Goal: Task Accomplishment & Management: Complete application form

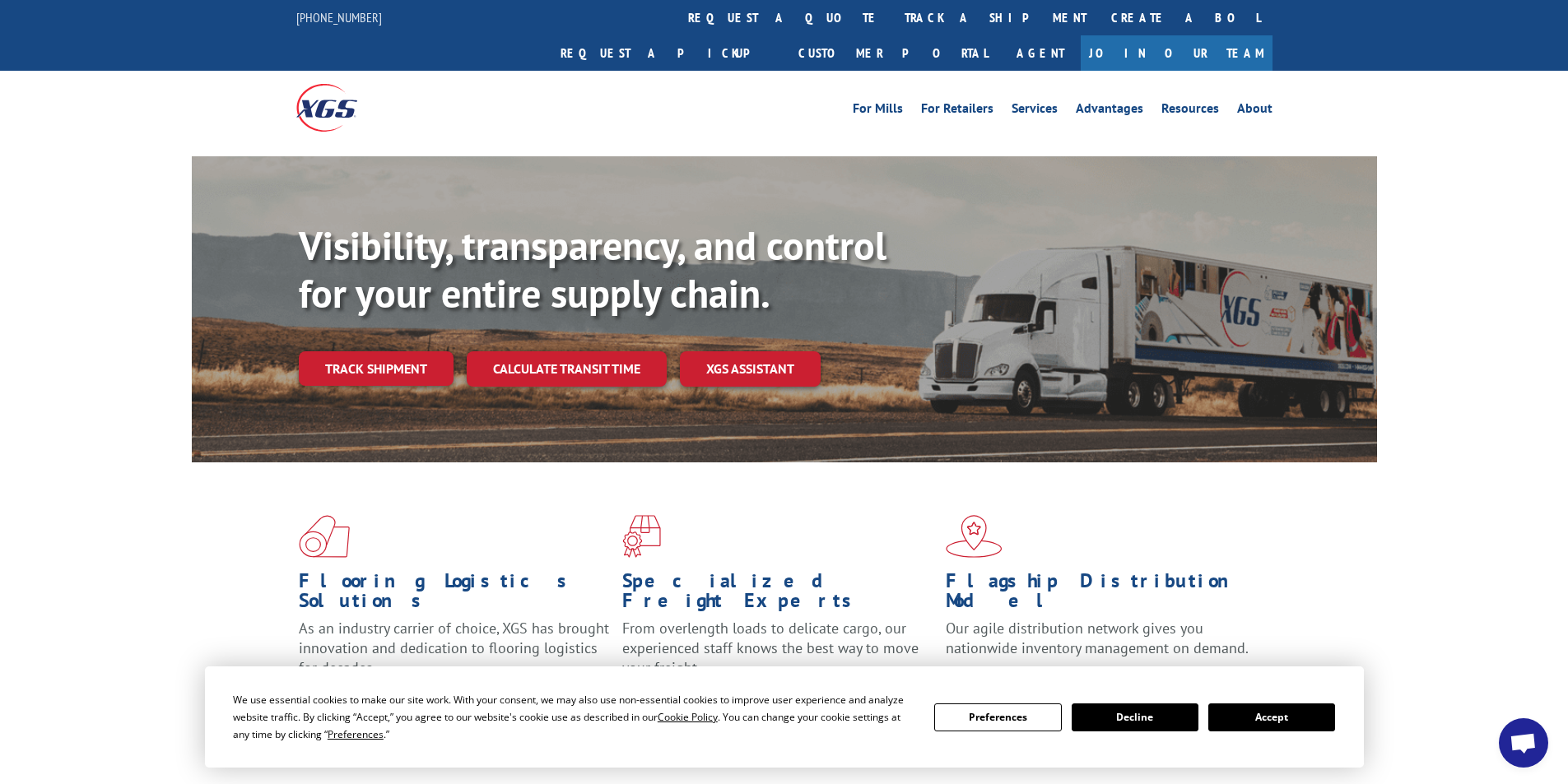
click at [676, 19] on link "request a quote" at bounding box center [784, 17] width 217 height 36
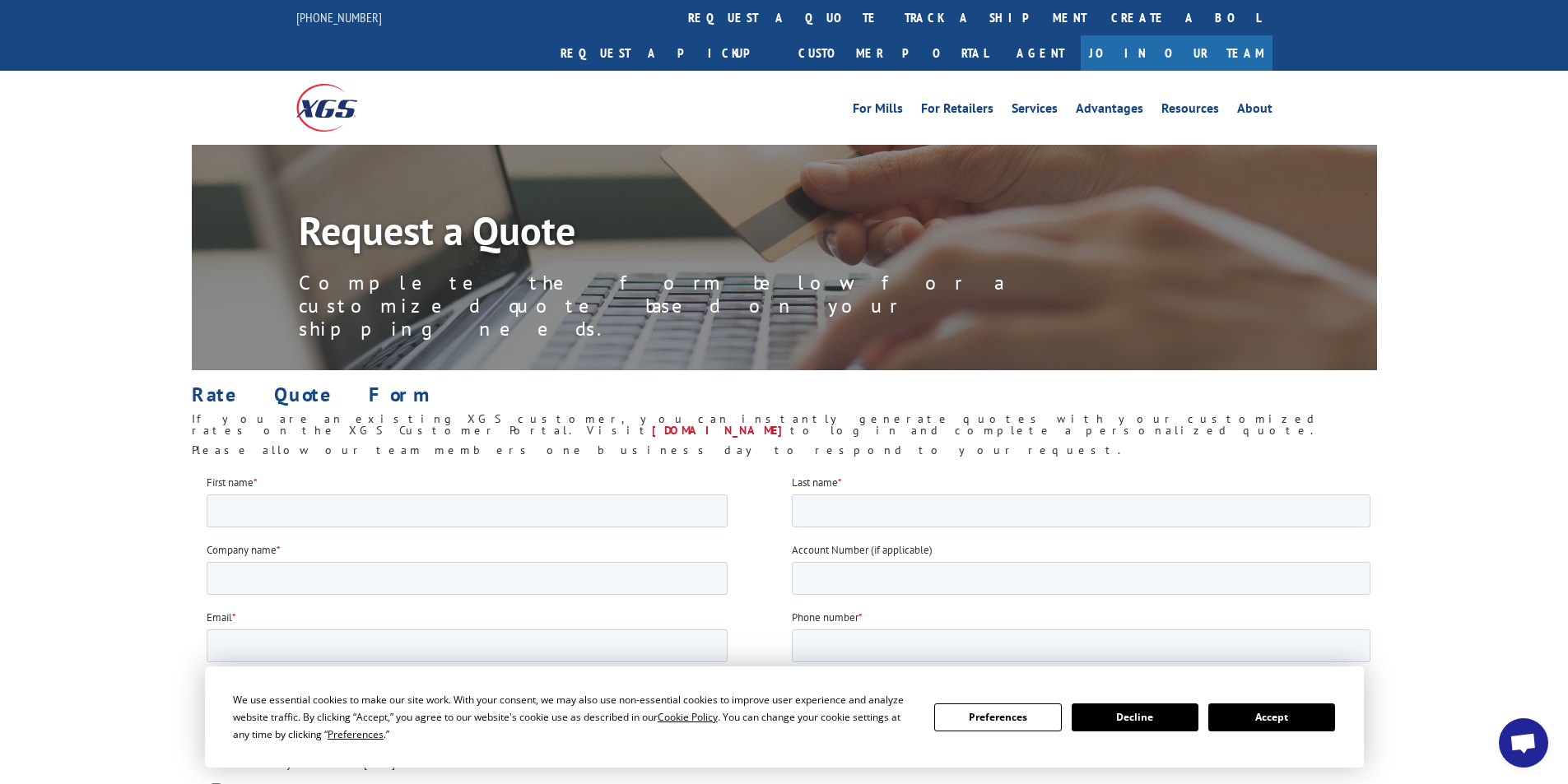
click at [1000, 36] on link "Customer Portal" at bounding box center [893, 53] width 214 height 36
